Goal: Check status

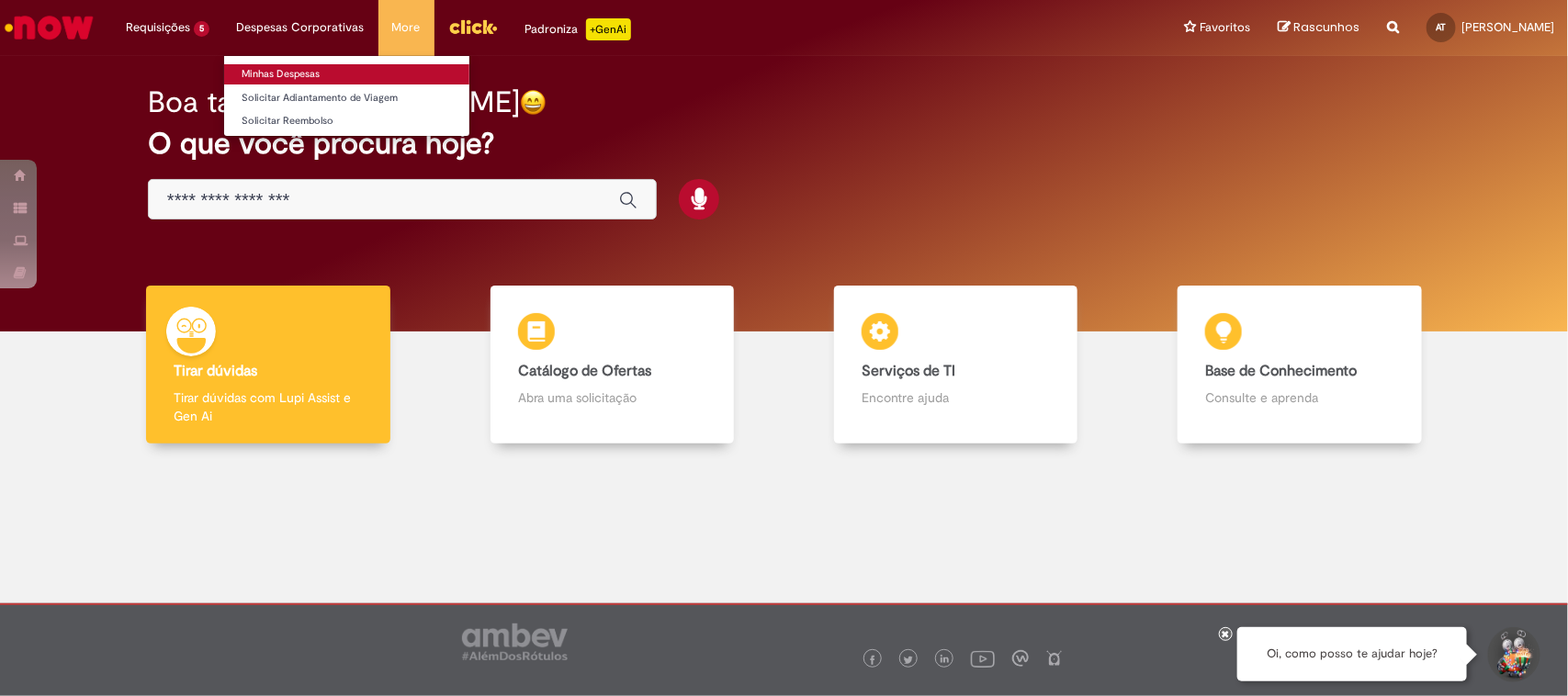
click at [269, 71] on link "Minhas Despesas" at bounding box center [346, 74] width 245 height 20
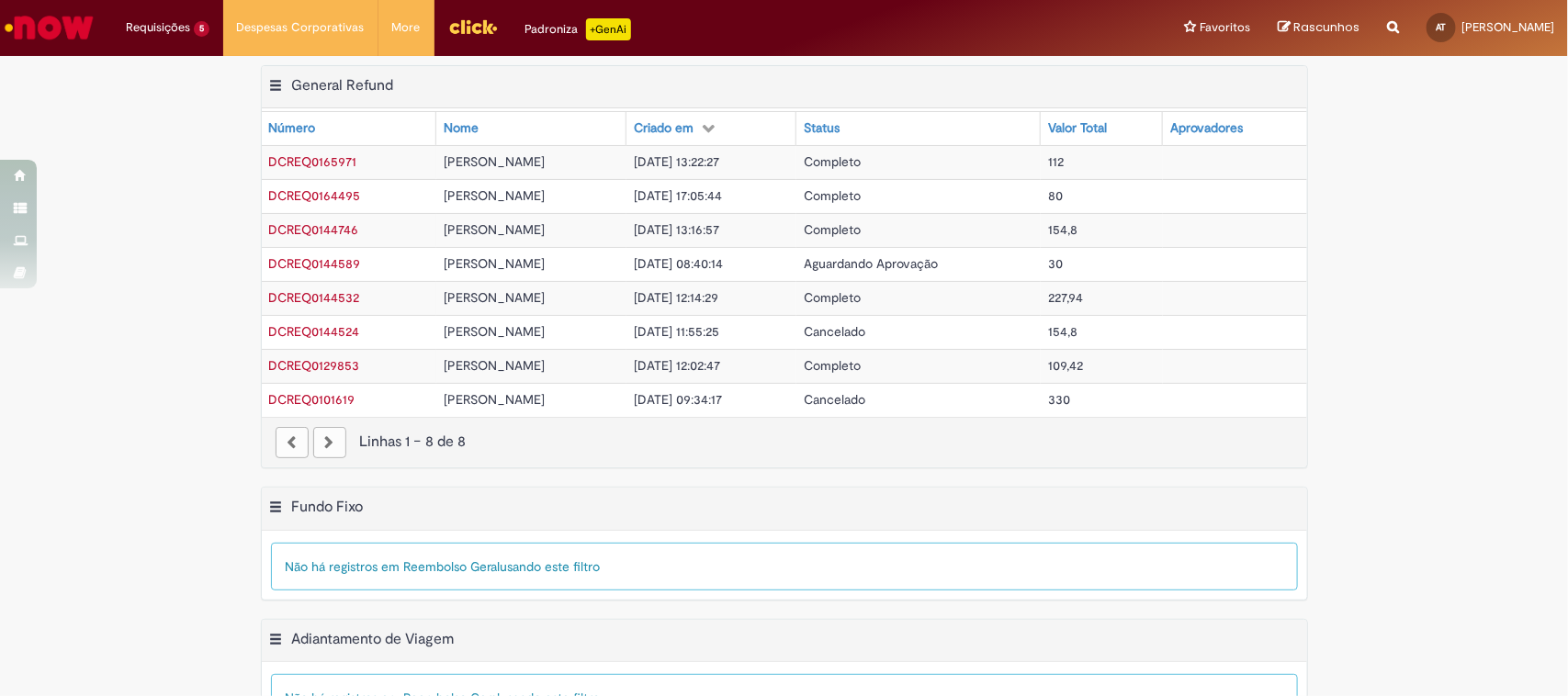
click at [657, 167] on span "[DATE] 13:22:27" at bounding box center [676, 161] width 85 height 16
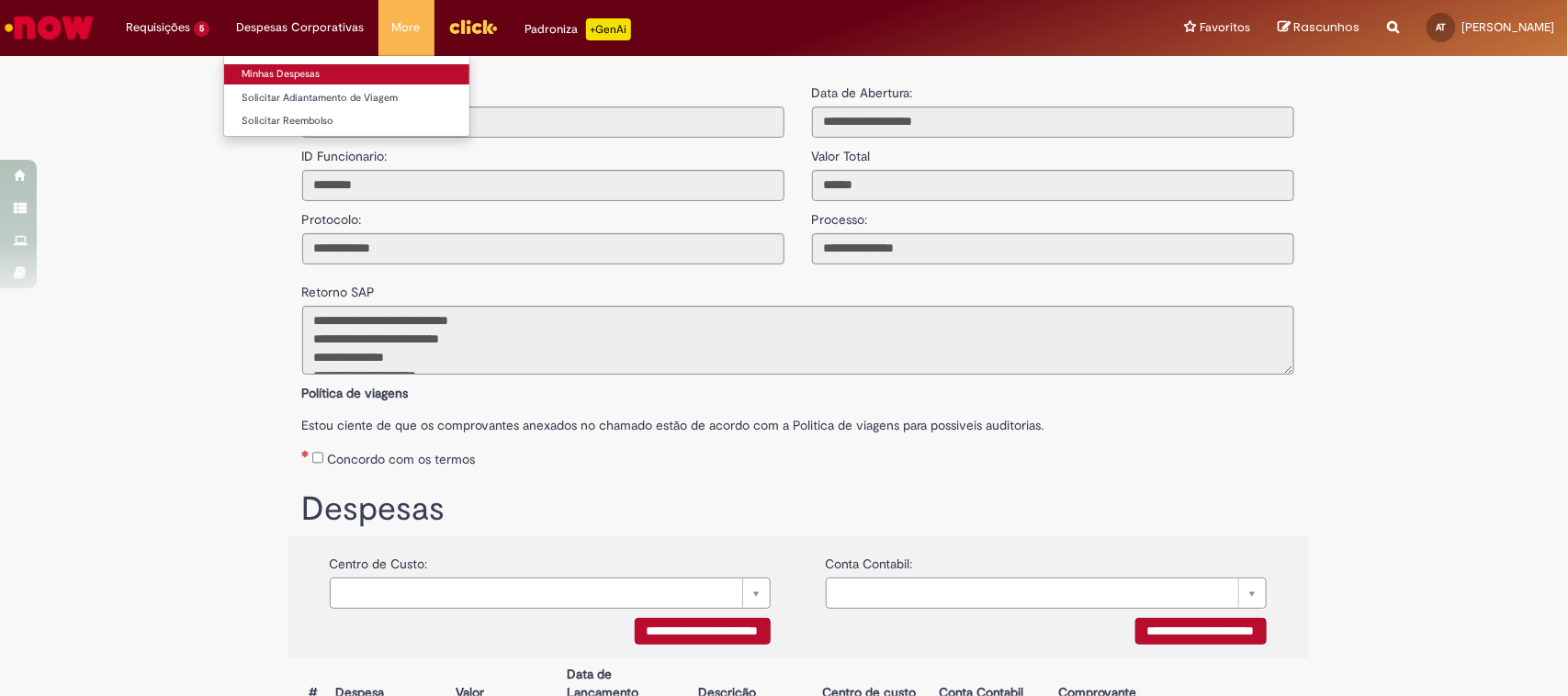
click at [319, 75] on link "Minhas Despesas" at bounding box center [346, 74] width 245 height 20
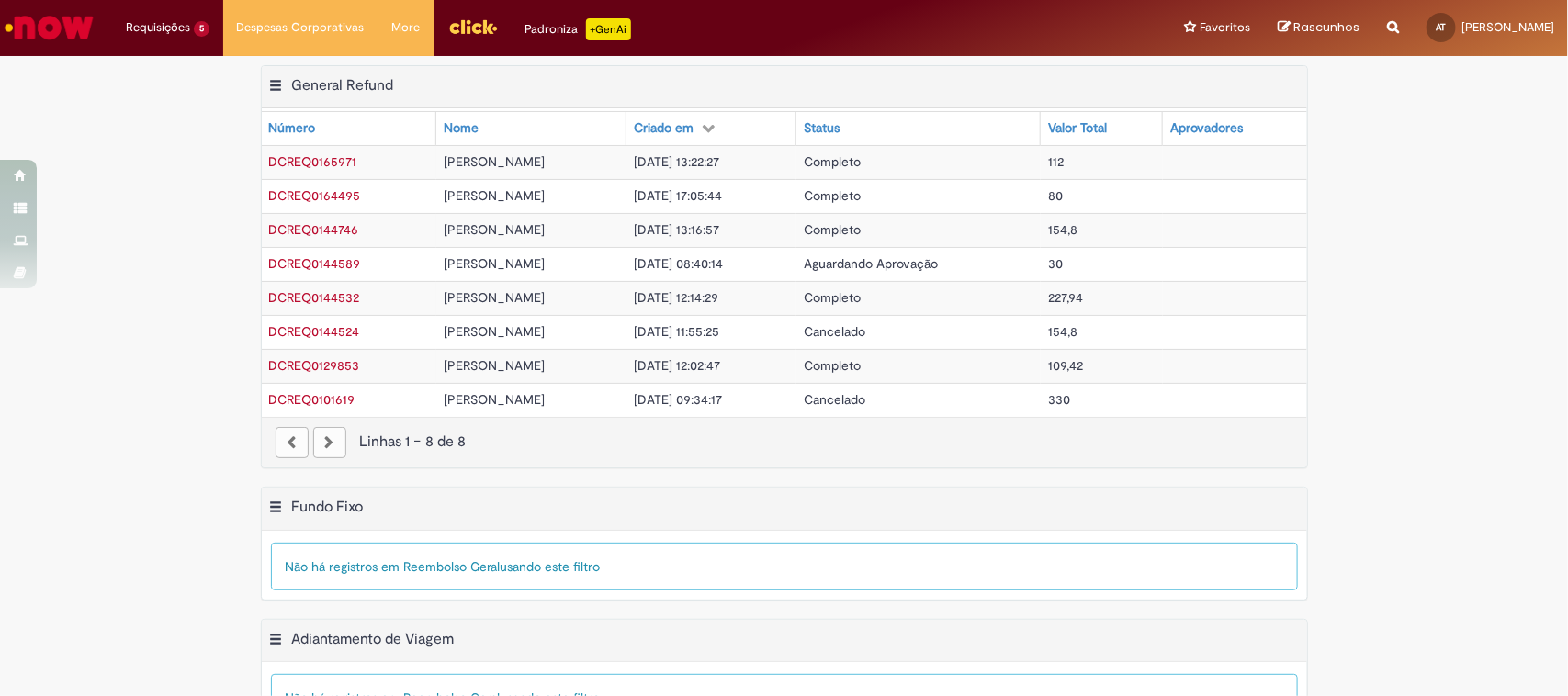
click at [267, 115] on th "Número" at bounding box center [350, 129] width 175 height 33
click at [1417, 285] on div "Exportar como PDF Exportar como Excel Exportar como CSV General Refund Tabela -…" at bounding box center [784, 276] width 1568 height 421
click at [323, 451] on div "paginação" at bounding box center [329, 443] width 33 height 32
click at [322, 451] on div "paginação" at bounding box center [329, 443] width 33 height 32
click at [291, 441] on div "paginação" at bounding box center [292, 443] width 33 height 32
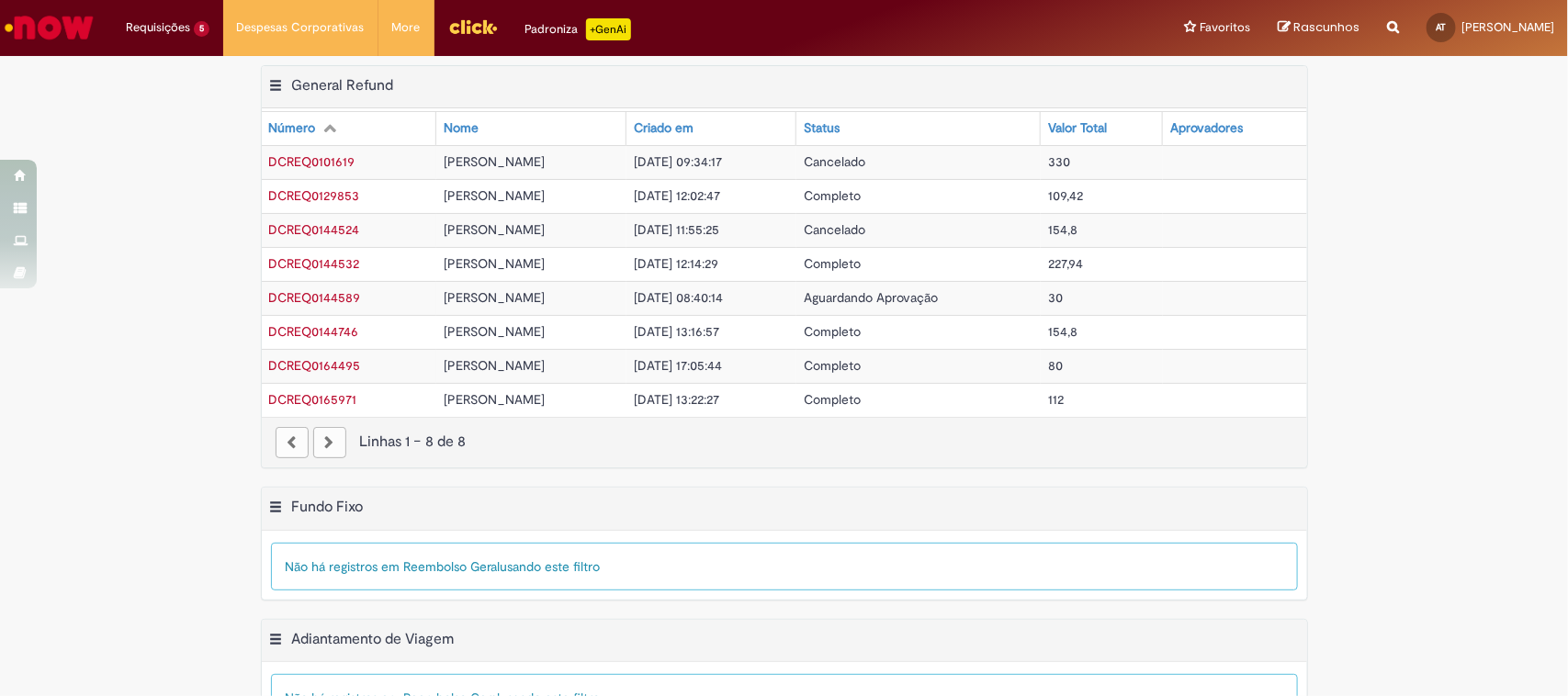
click at [287, 438] on div "paginação" at bounding box center [292, 443] width 33 height 32
click at [702, 122] on icon at bounding box center [708, 127] width 12 height 12
